Goal: Entertainment & Leisure: Consume media (video, audio)

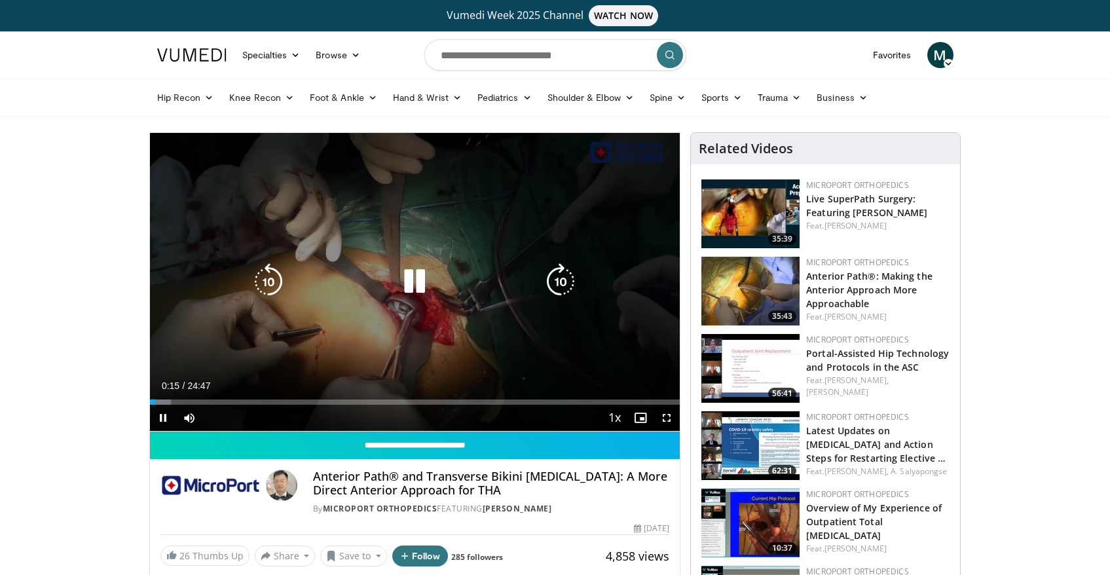
click at [418, 281] on icon "Video Player" at bounding box center [414, 281] width 37 height 37
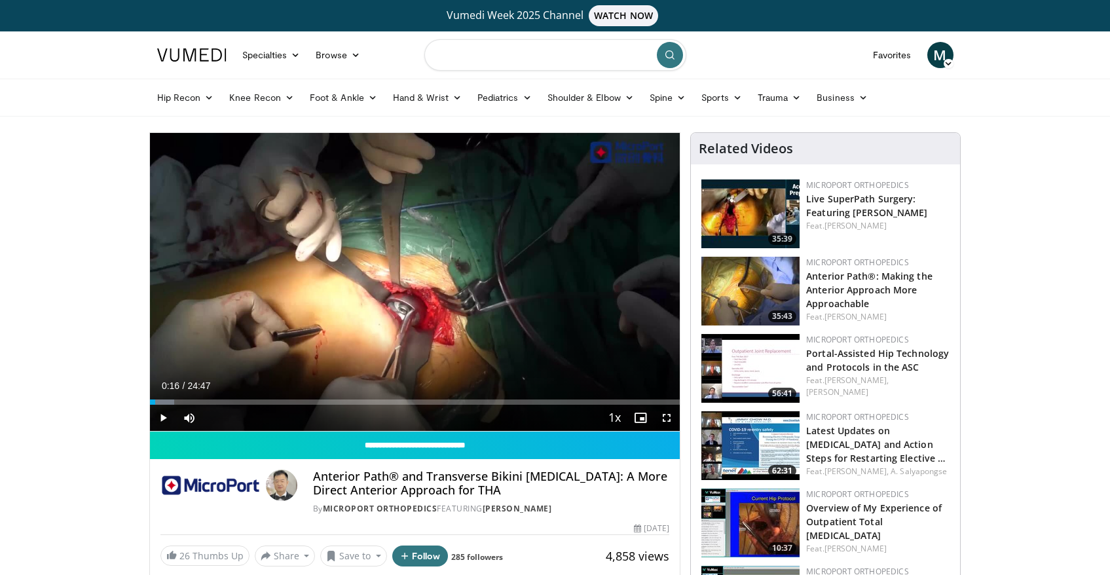
click at [516, 58] on input "Search topics, interventions" at bounding box center [555, 54] width 262 height 31
type input "**********"
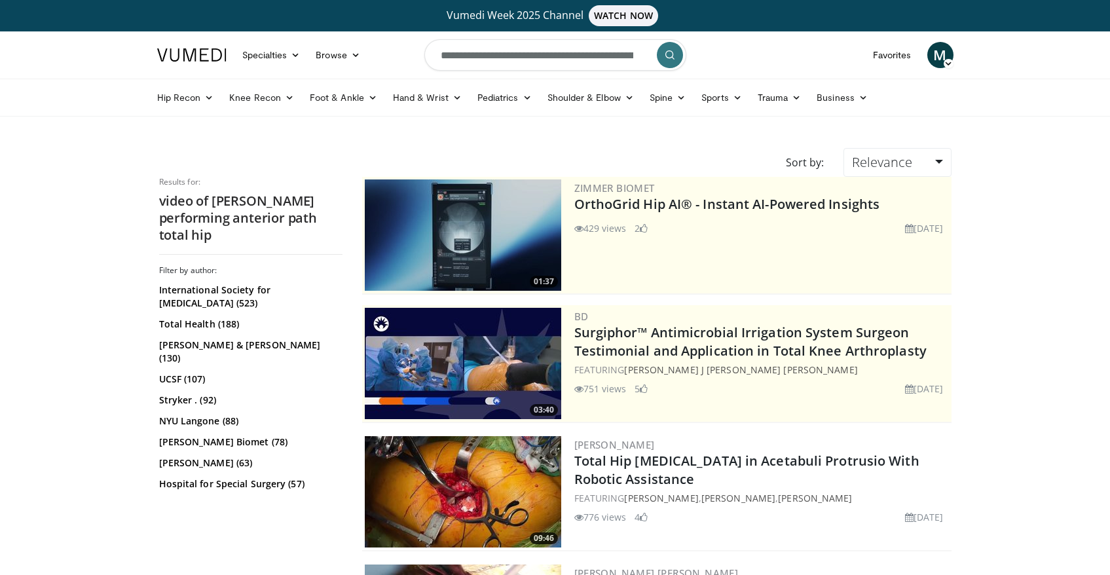
click at [635, 55] on form "**********" at bounding box center [555, 54] width 262 height 47
type input "*"
type input "**********"
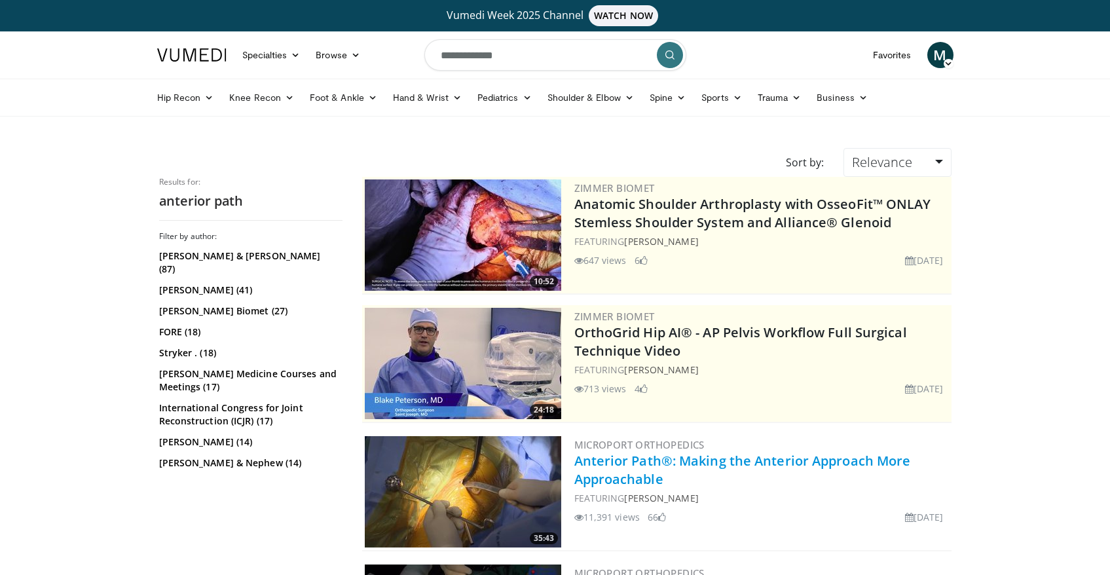
click at [609, 459] on link "Anterior Path®: Making the Anterior Approach More Approachable" at bounding box center [742, 470] width 337 height 36
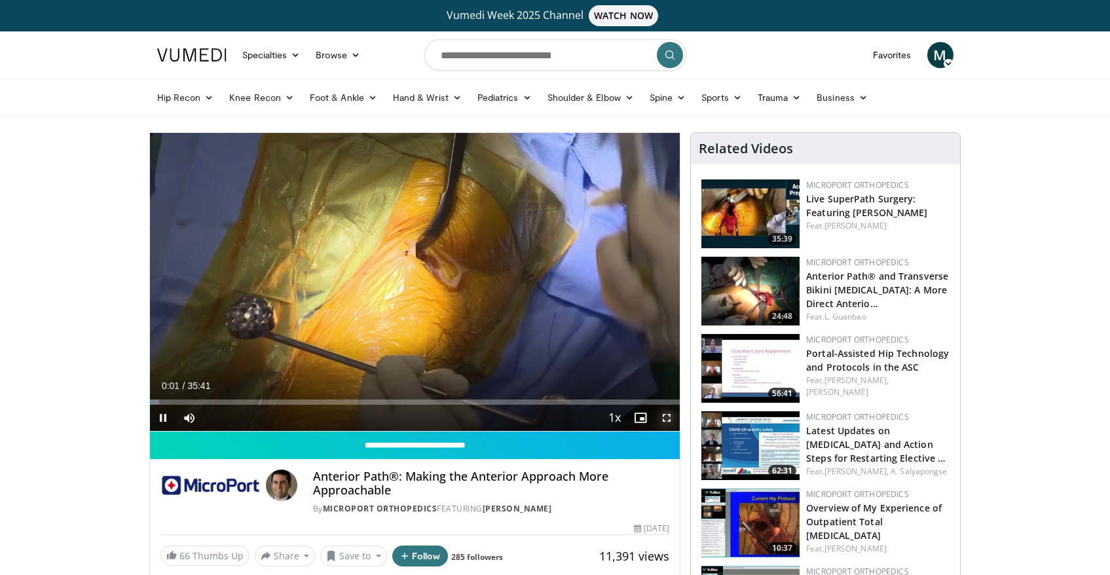
click at [668, 415] on span "Video Player" at bounding box center [667, 418] width 26 height 26
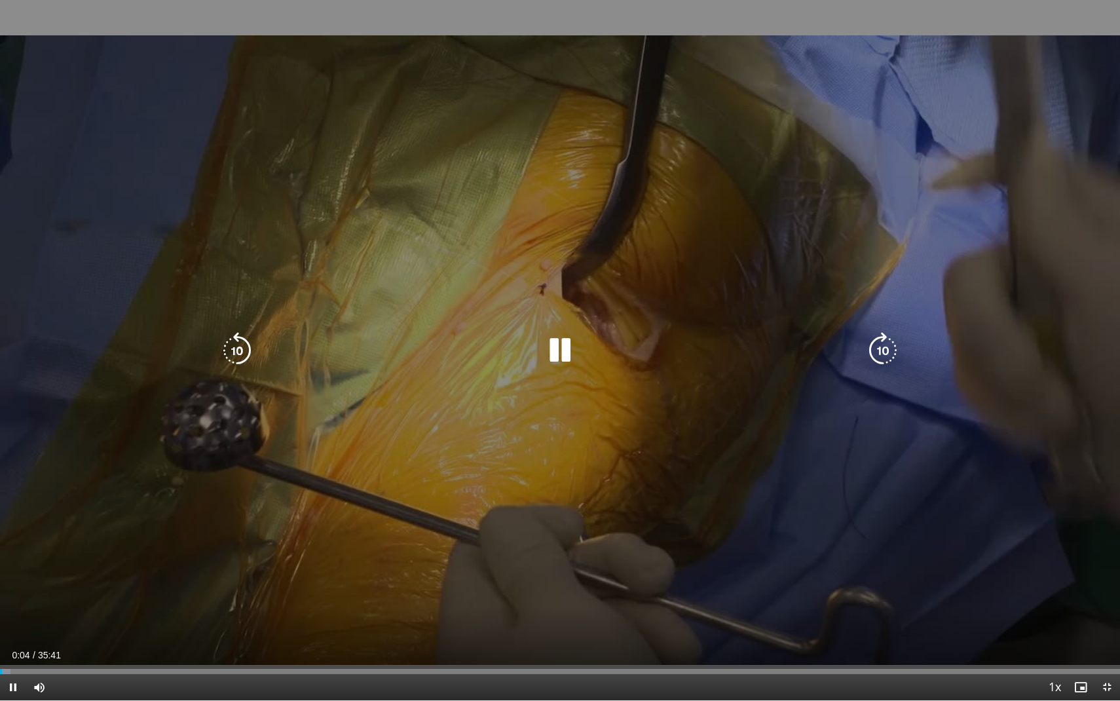
click at [580, 343] on div "Video Player" at bounding box center [560, 350] width 672 height 26
click at [559, 350] on icon "Video Player" at bounding box center [560, 350] width 37 height 37
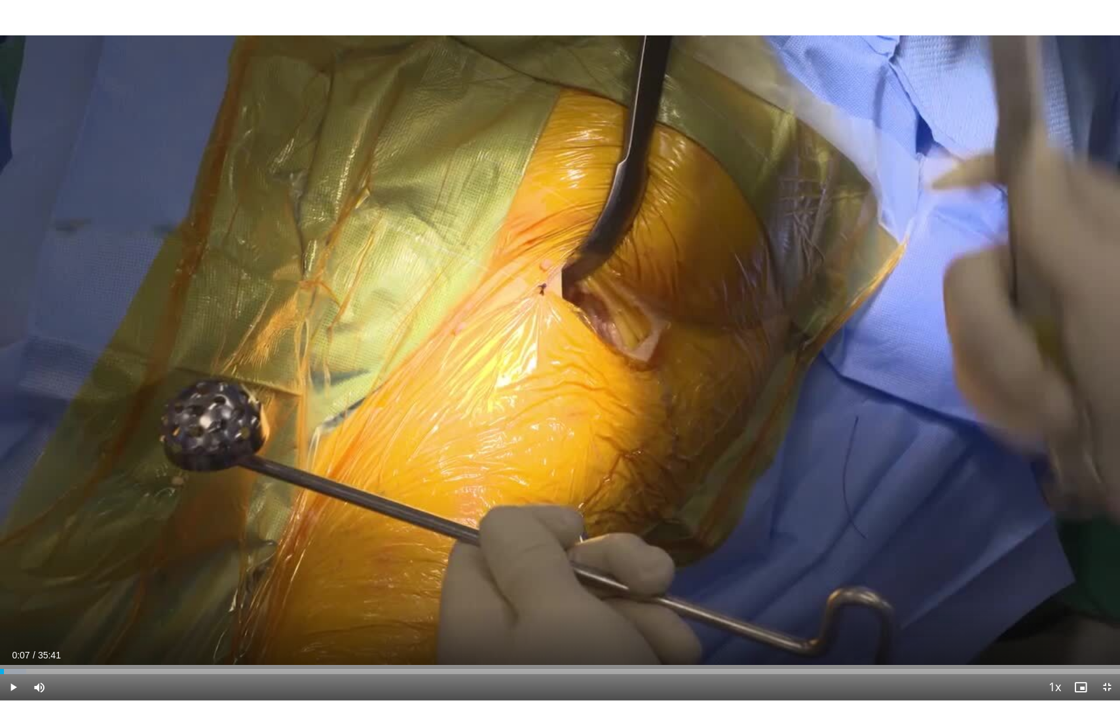
click at [559, 350] on div "10 seconds Tap to unmute" at bounding box center [560, 350] width 1120 height 700
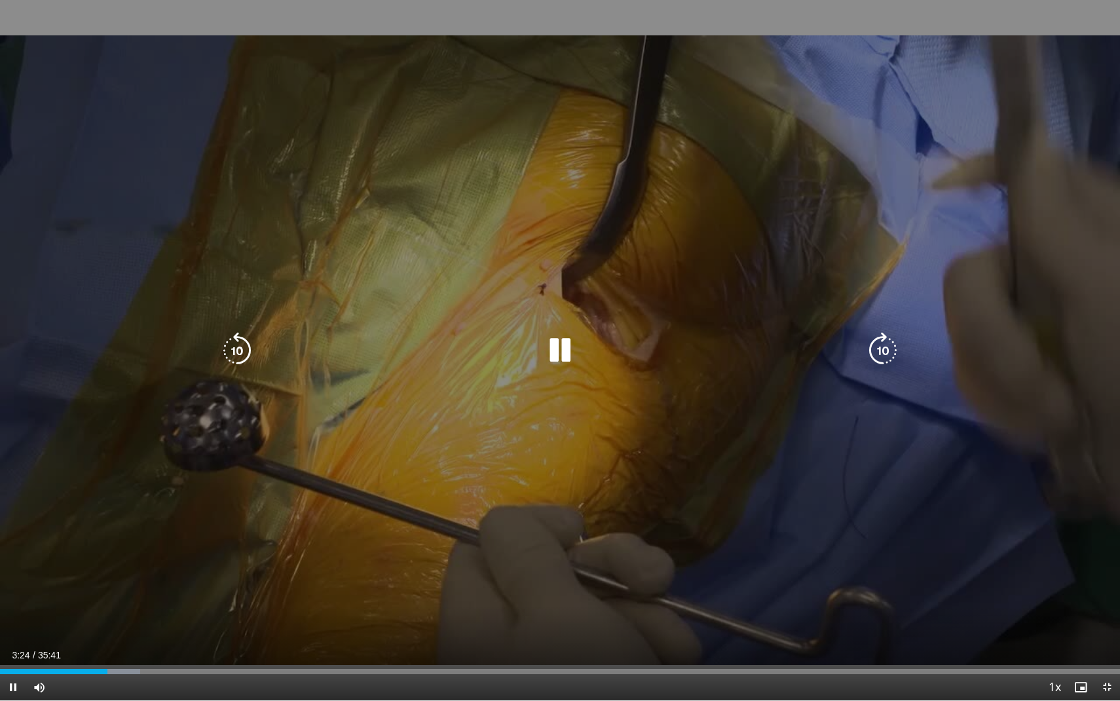
click at [565, 352] on icon "Video Player" at bounding box center [560, 350] width 37 height 37
click at [886, 348] on icon "Video Player" at bounding box center [883, 350] width 37 height 37
click at [885, 348] on icon "Video Player" at bounding box center [883, 350] width 37 height 37
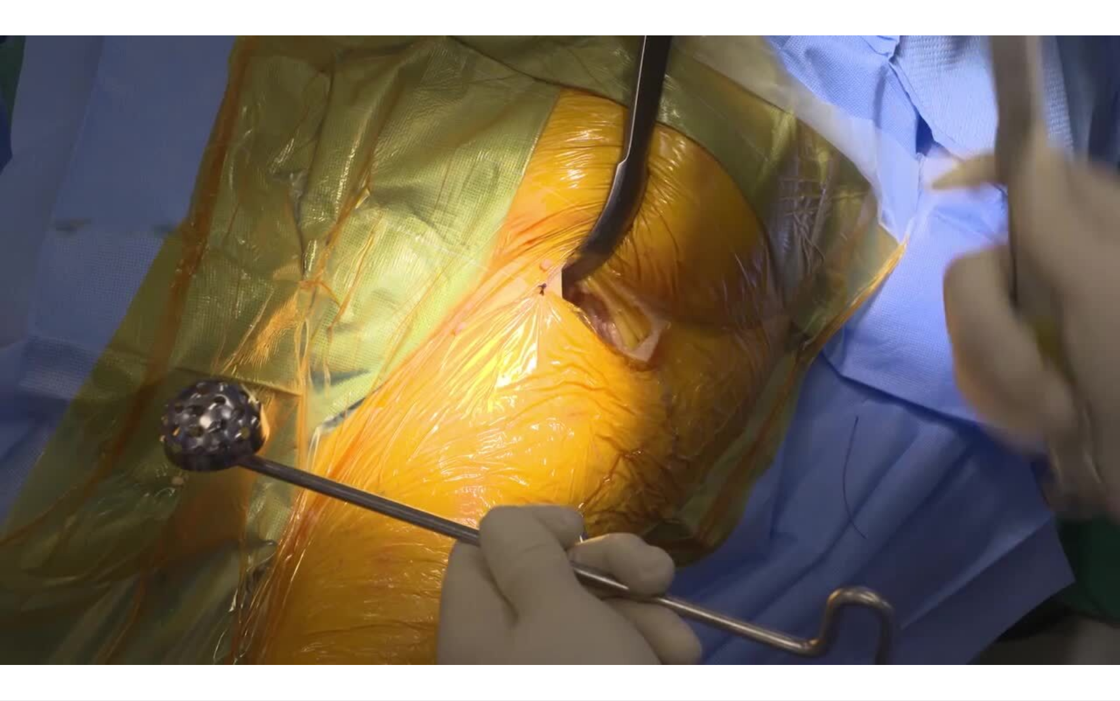
click at [885, 348] on div "10 seconds Tap to unmute" at bounding box center [560, 350] width 1120 height 700
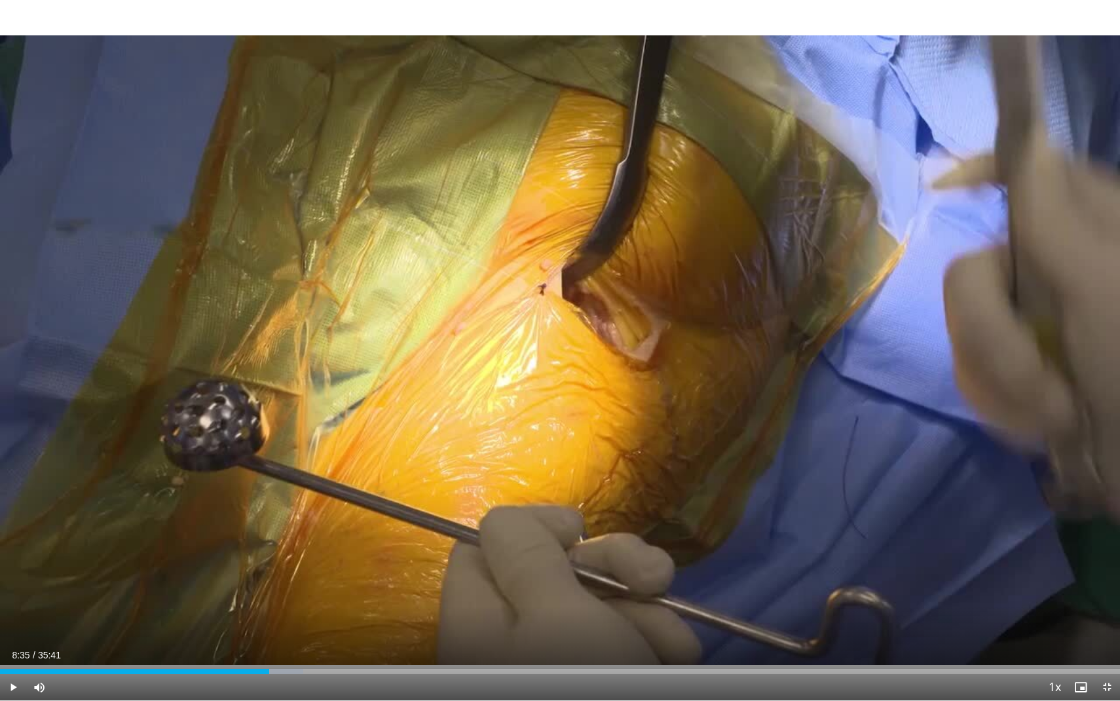
click at [885, 348] on div "10 seconds Tap to unmute" at bounding box center [560, 350] width 1120 height 700
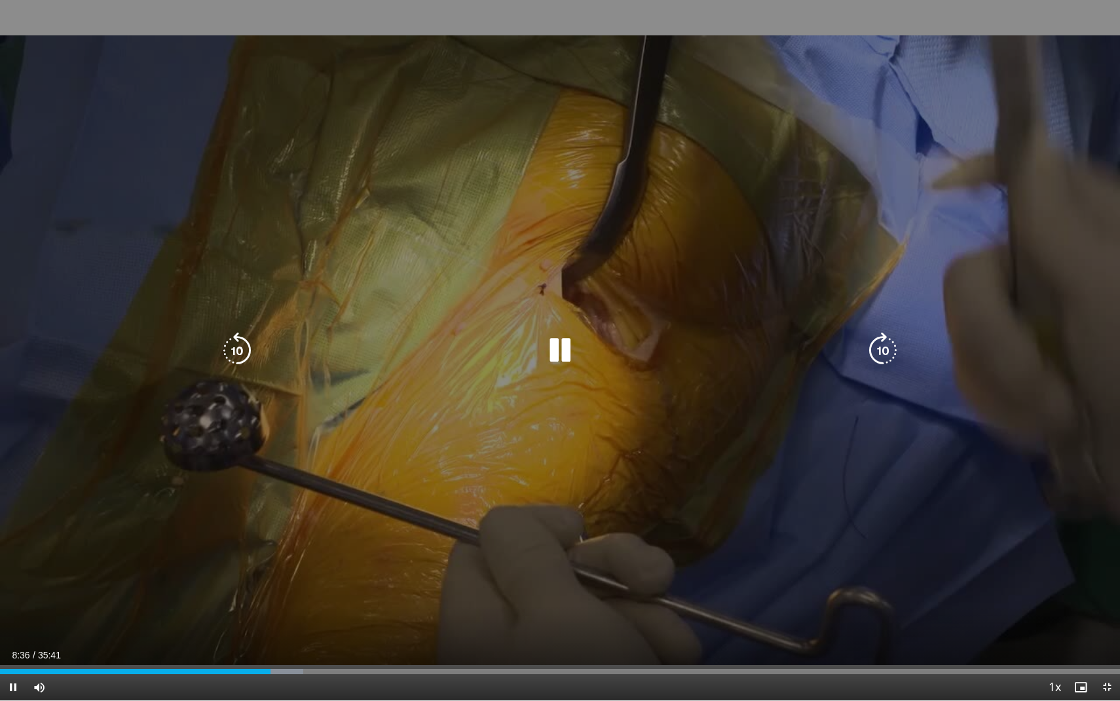
click at [882, 350] on icon "Video Player" at bounding box center [883, 350] width 37 height 37
click at [882, 350] on div "10 seconds Tap to unmute" at bounding box center [560, 350] width 1120 height 700
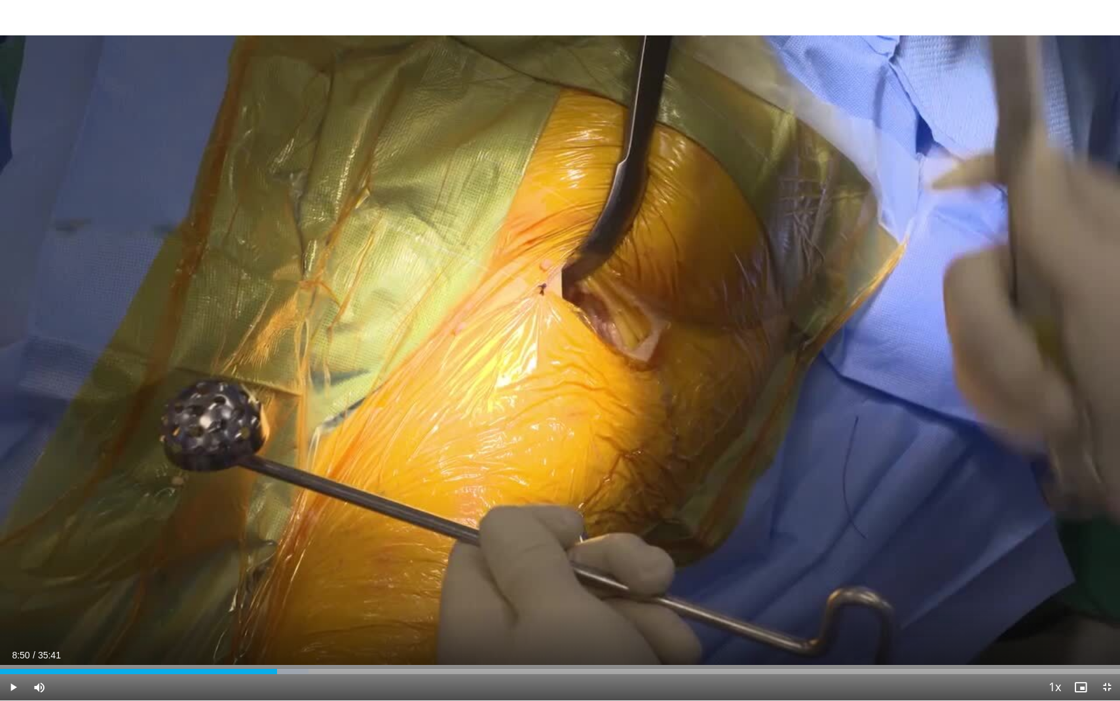
click at [882, 350] on div "10 seconds Tap to unmute" at bounding box center [560, 350] width 1120 height 700
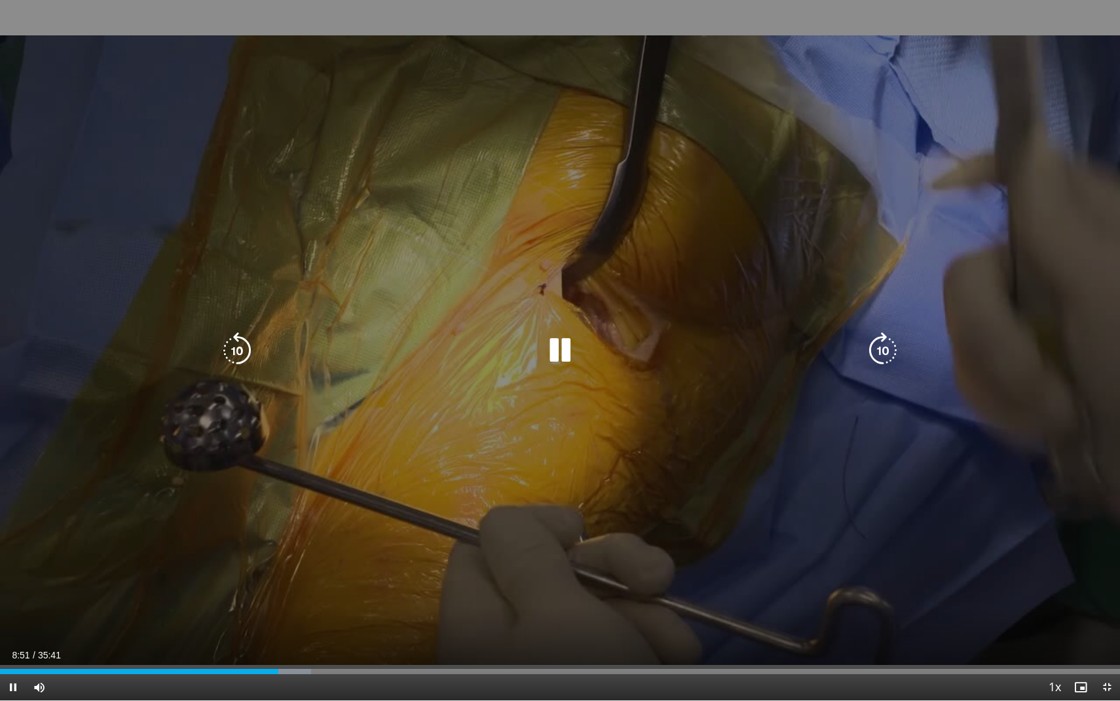
click at [881, 344] on icon "Video Player" at bounding box center [883, 350] width 37 height 37
click at [882, 345] on icon "Video Player" at bounding box center [883, 350] width 37 height 37
click at [889, 346] on icon "Video Player" at bounding box center [883, 350] width 37 height 37
click at [568, 343] on icon "Video Player" at bounding box center [560, 350] width 37 height 37
click at [888, 344] on icon "Video Player" at bounding box center [883, 350] width 37 height 37
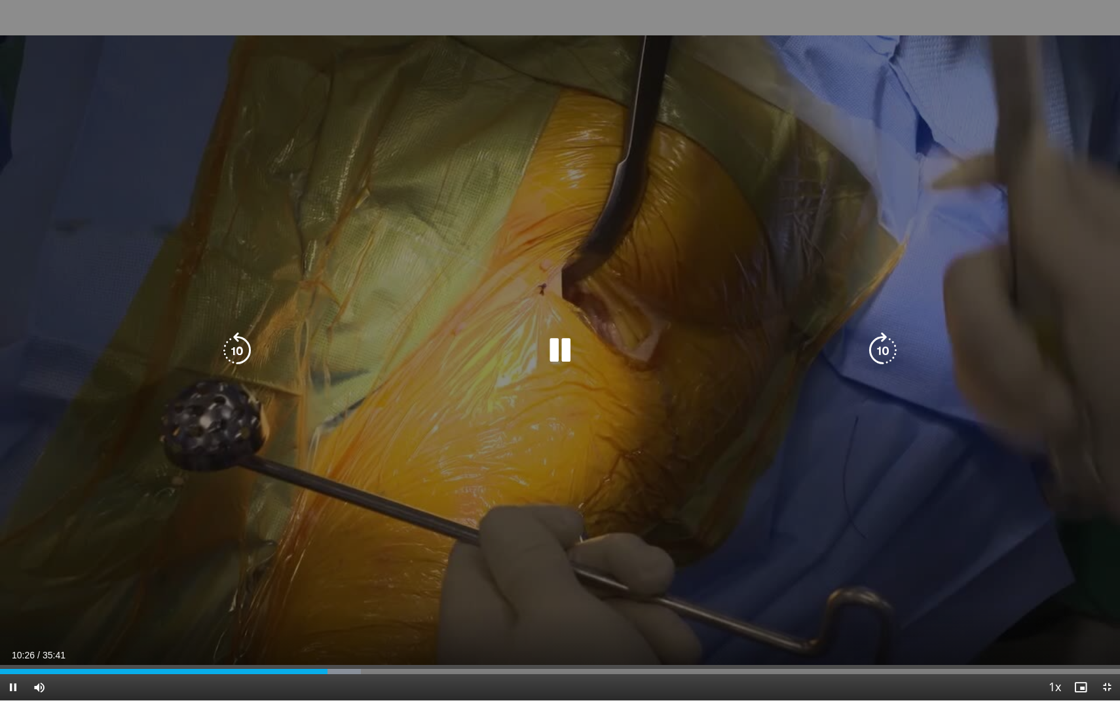
click at [888, 344] on icon "Video Player" at bounding box center [883, 350] width 37 height 37
click at [880, 348] on icon "Video Player" at bounding box center [883, 350] width 37 height 37
click at [560, 338] on icon "Video Player" at bounding box center [560, 350] width 37 height 37
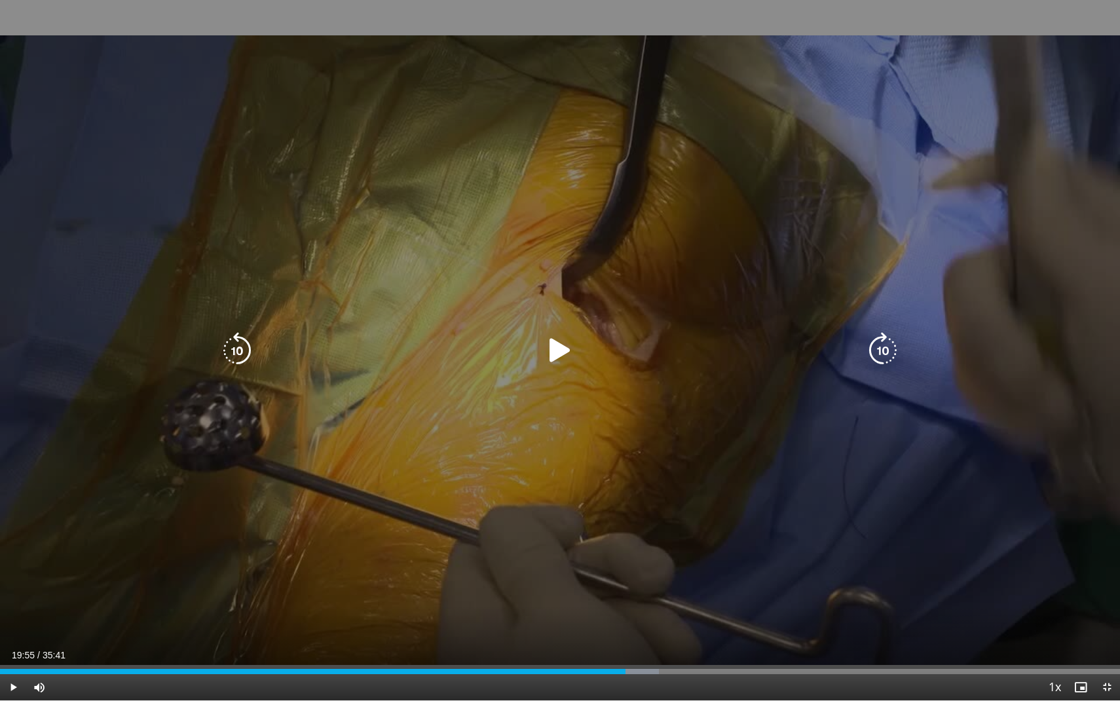
click at [555, 346] on icon "Video Player" at bounding box center [560, 350] width 37 height 37
click at [559, 347] on icon "Video Player" at bounding box center [560, 350] width 37 height 37
click at [559, 348] on icon "Video Player" at bounding box center [560, 350] width 37 height 37
